Goal: Task Accomplishment & Management: Manage account settings

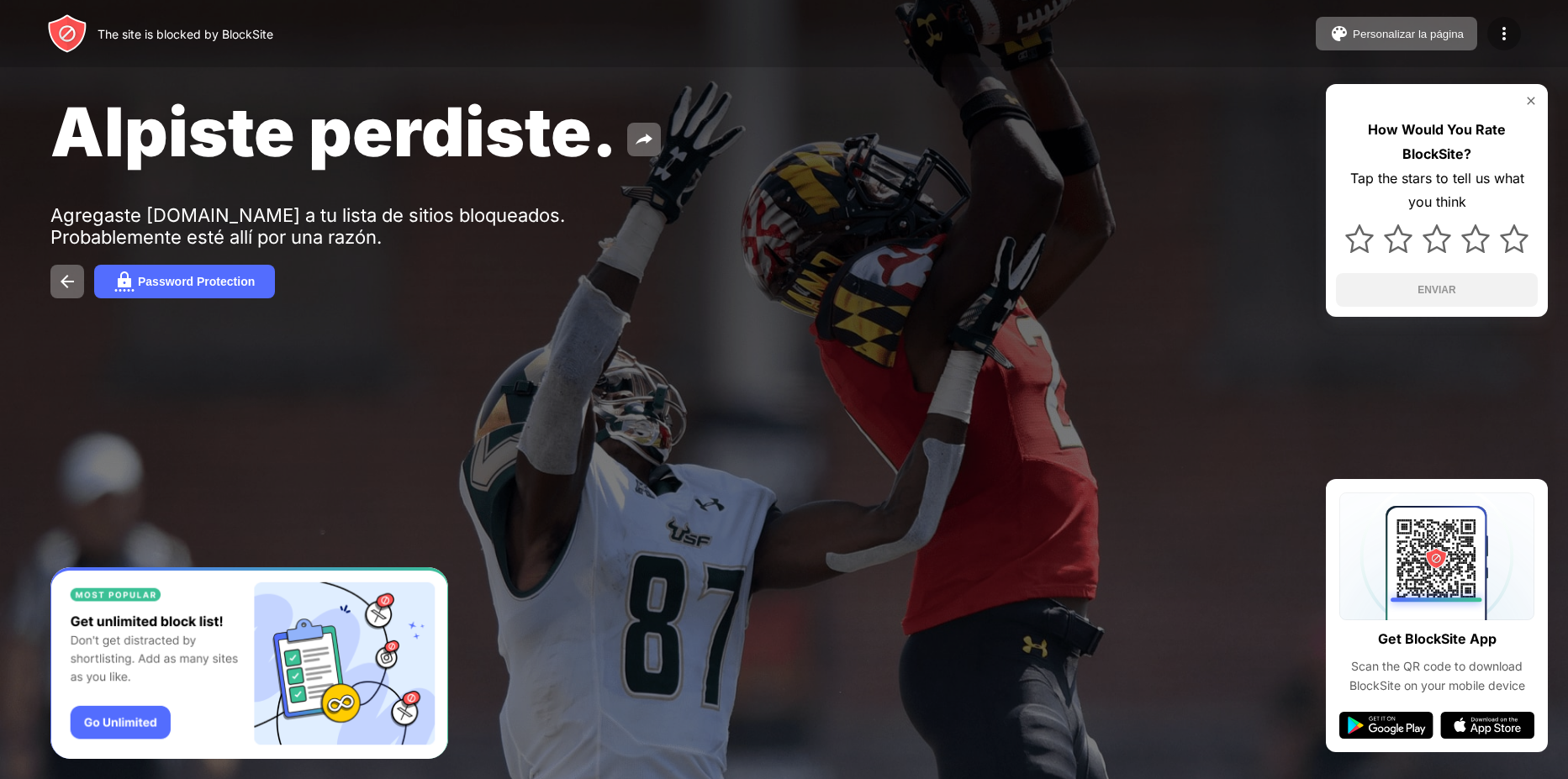
click at [1509, 31] on img at bounding box center [1504, 33] width 21 height 21
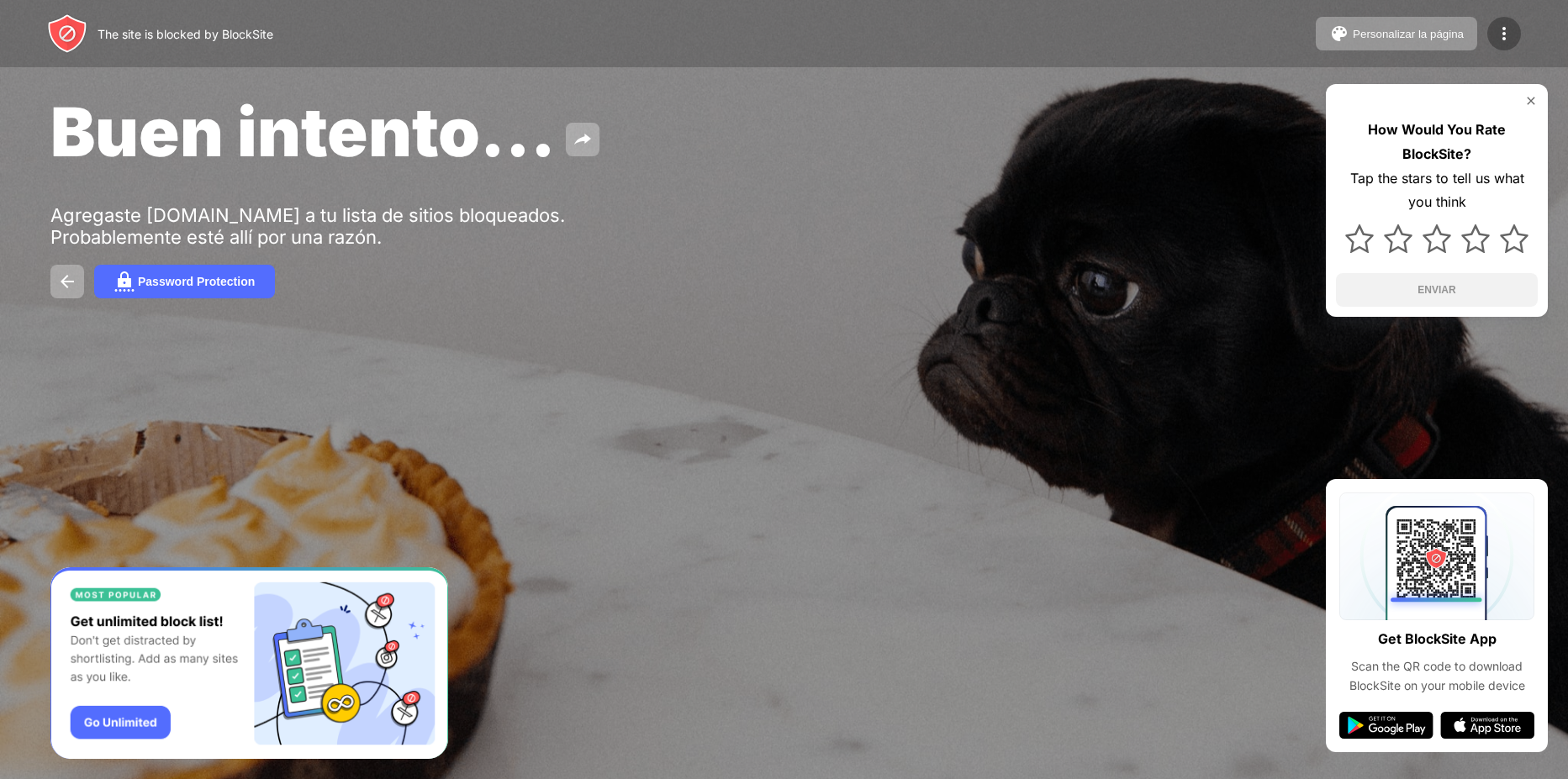
click at [1498, 39] on img at bounding box center [1504, 33] width 21 height 21
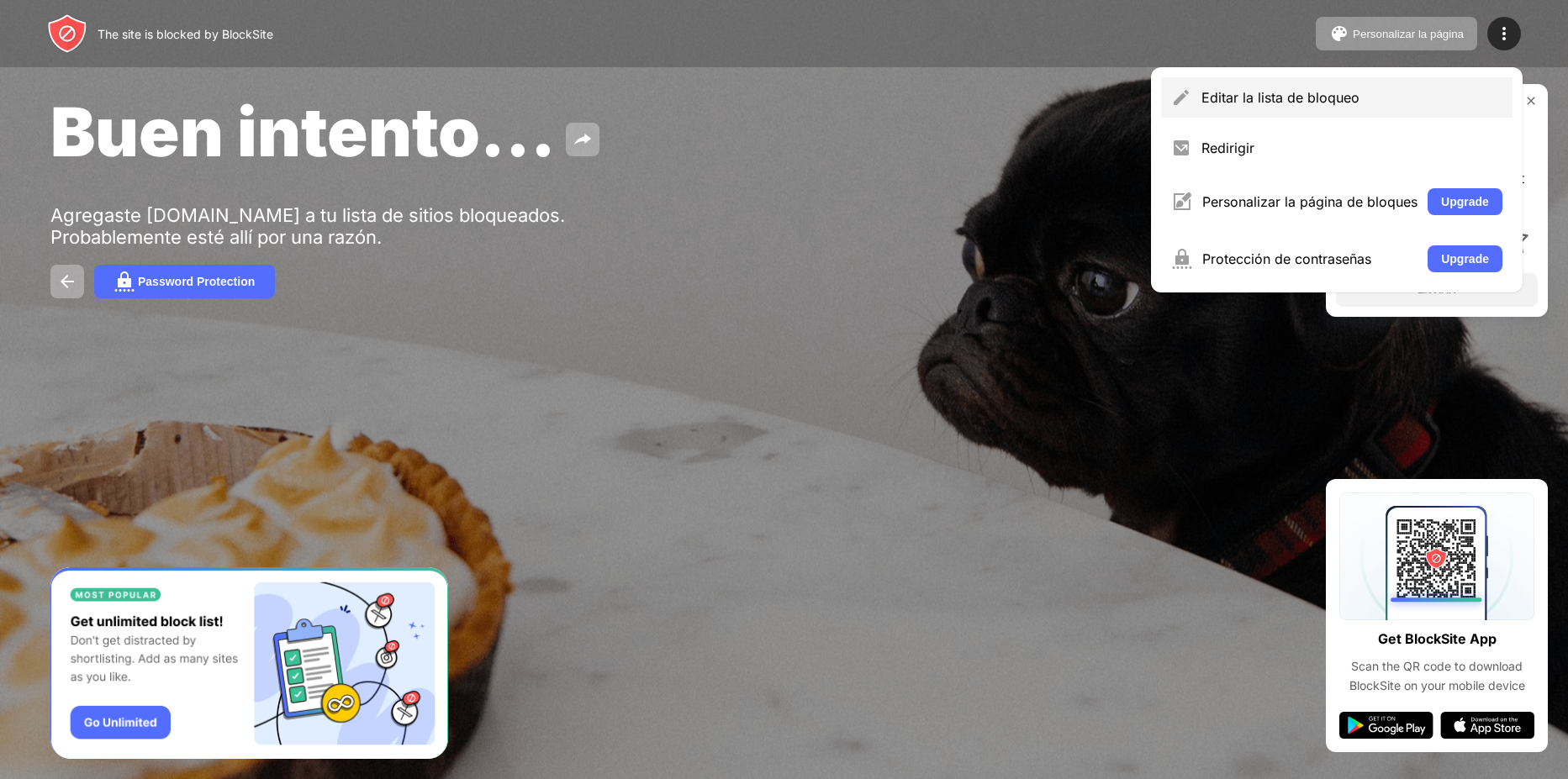
click at [1381, 88] on div "Editar la lista de bloqueo" at bounding box center [1336, 97] width 351 height 40
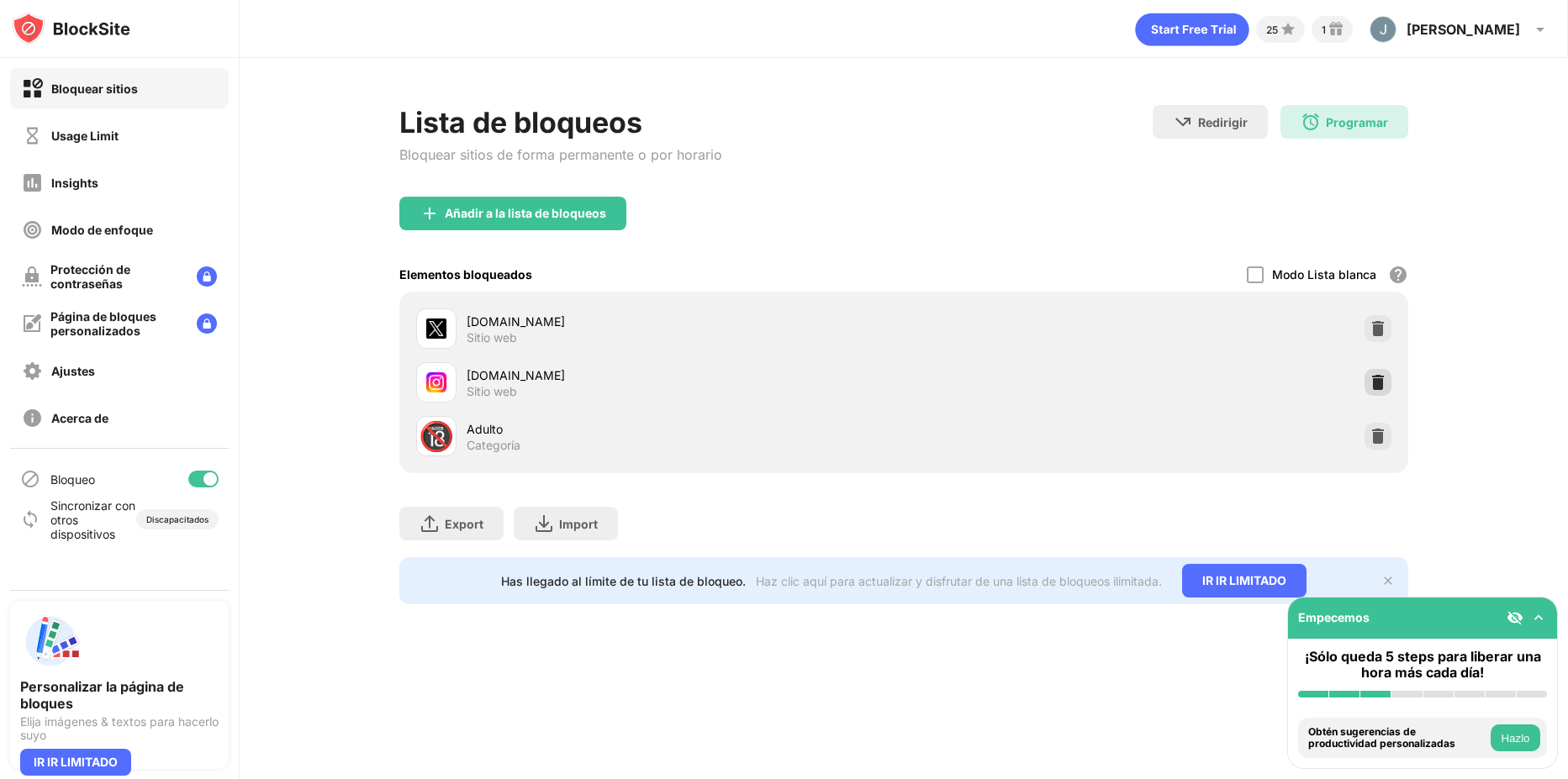
click at [1373, 381] on img at bounding box center [1377, 382] width 17 height 17
